Goal: Transaction & Acquisition: Purchase product/service

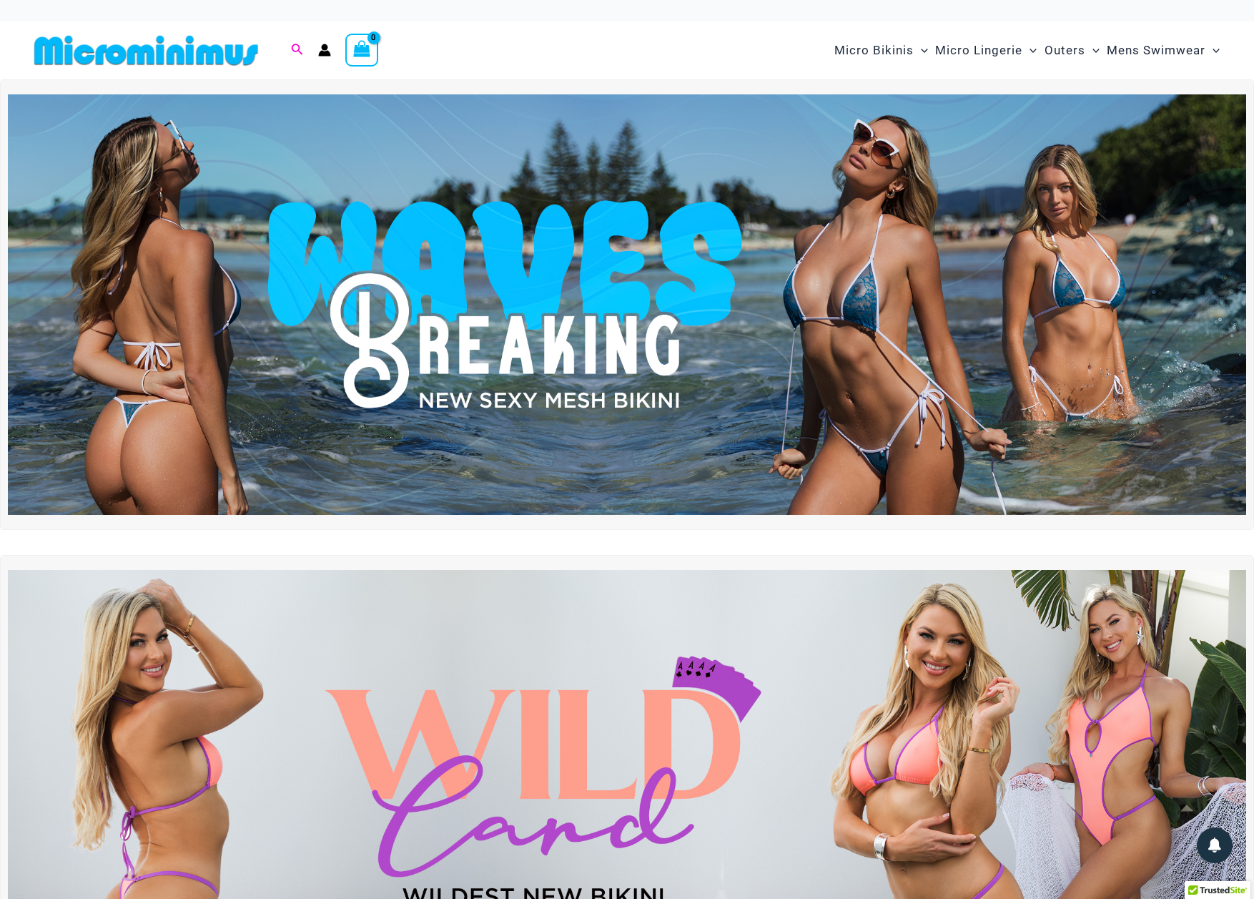
click at [295, 48] on icon "Search icon link" at bounding box center [296, 50] width 11 height 13
type input "********"
click button "Search" at bounding box center [0, 0] width 0 height 0
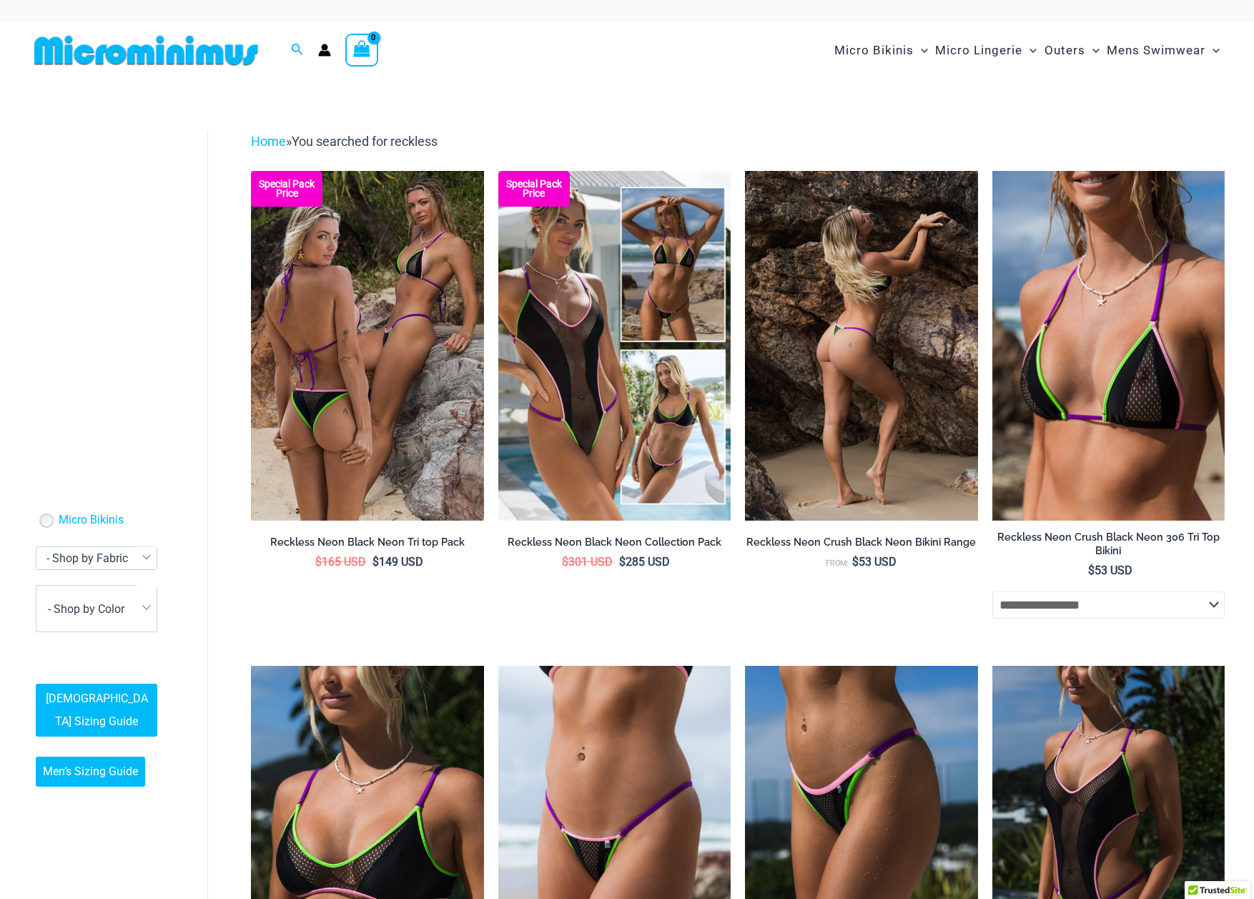
click at [856, 336] on img at bounding box center [861, 345] width 232 height 349
